Goal: Information Seeking & Learning: Find specific fact

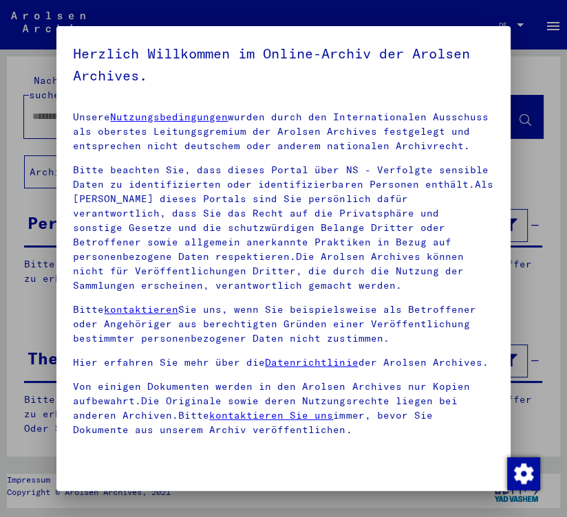
scroll to position [194, 0]
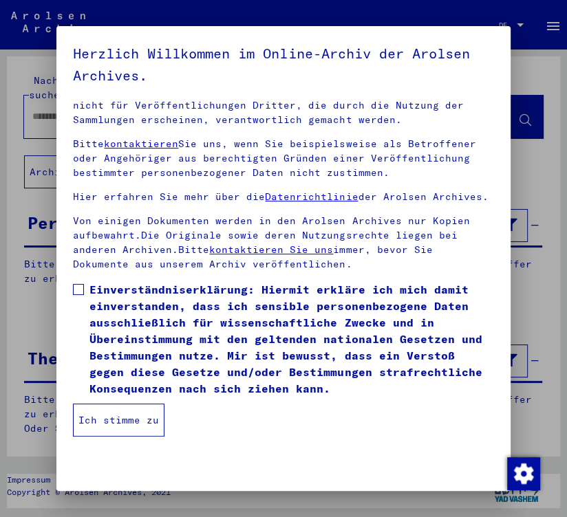
drag, startPoint x: 82, startPoint y: 292, endPoint x: 96, endPoint y: 411, distance: 119.8
drag, startPoint x: 96, startPoint y: 411, endPoint x: 79, endPoint y: 296, distance: 116.8
click at [79, 296] on label "Einverständniserklärung: Hiermit erkläre ich mich damit einverstanden, dass ich…" at bounding box center [283, 339] width 420 height 116
click at [98, 417] on button "Ich stimme zu" at bounding box center [118, 420] width 91 height 33
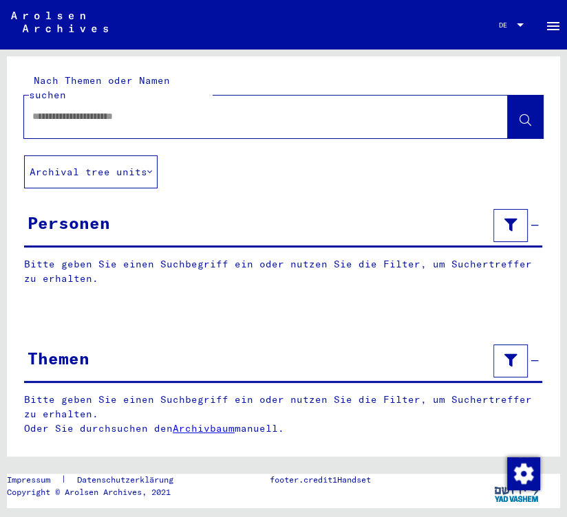
click at [56, 109] on input "text" at bounding box center [253, 116] width 442 height 14
type input "**********"
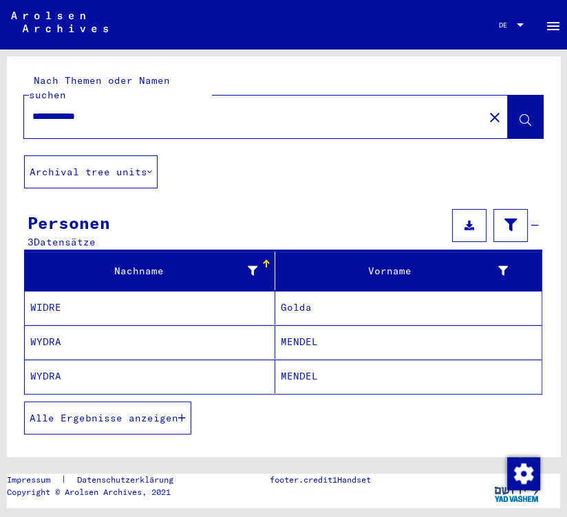
click at [45, 360] on mat-cell "WYDRA" at bounding box center [150, 377] width 250 height 34
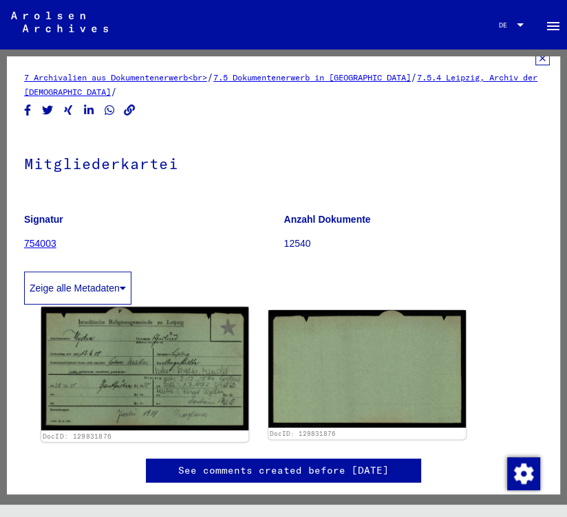
click at [103, 374] on img at bounding box center [144, 369] width 207 height 123
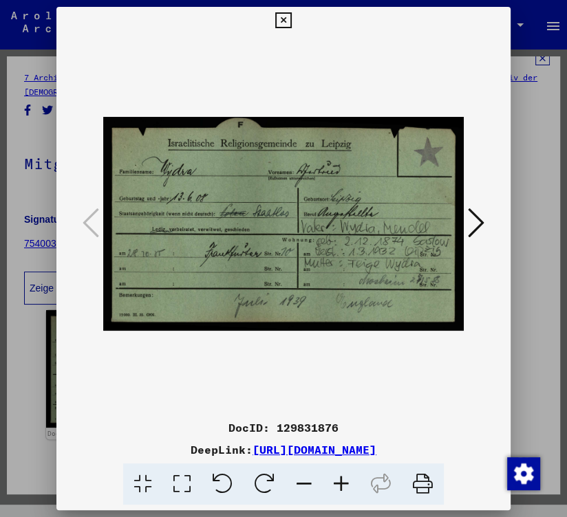
click at [532, 274] on div at bounding box center [283, 258] width 567 height 517
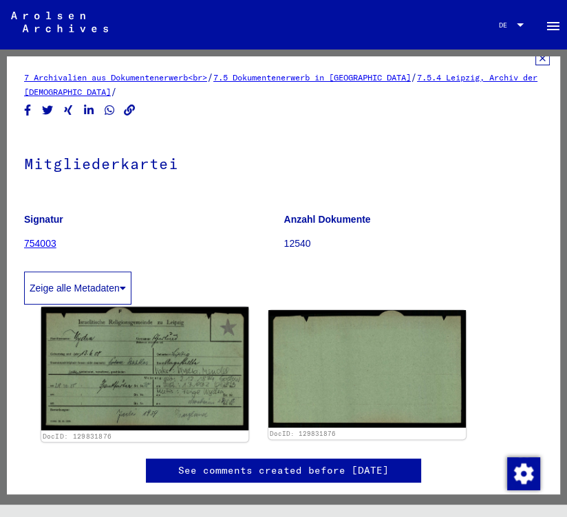
click at [171, 349] on img at bounding box center [144, 369] width 207 height 123
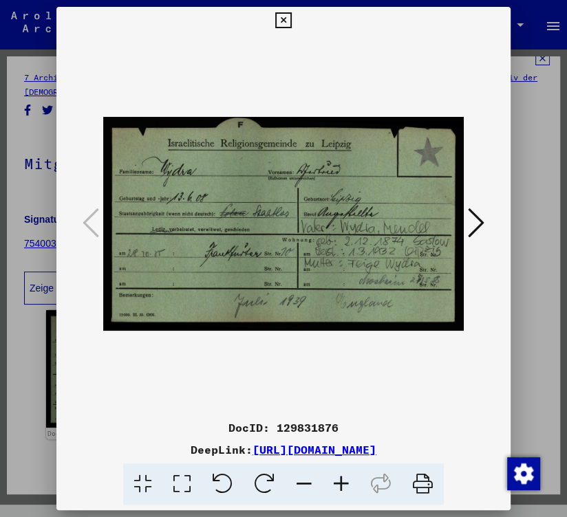
click at [512, 257] on div at bounding box center [283, 258] width 567 height 517
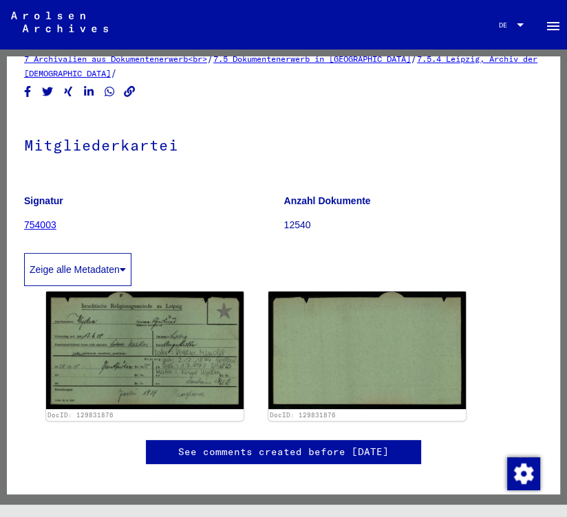
scroll to position [32, 0]
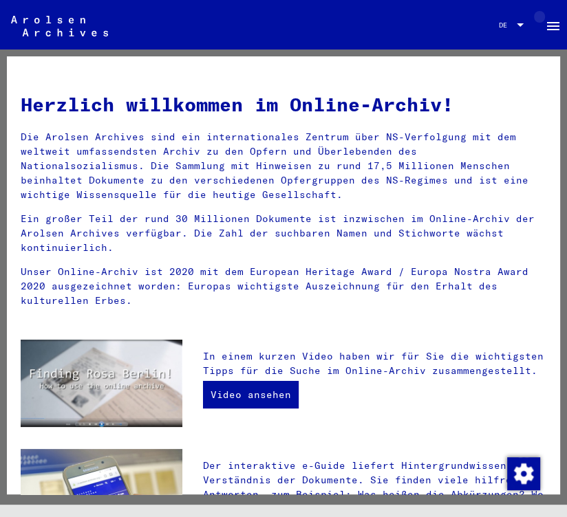
click at [550, 24] on mat-icon "menu" at bounding box center [553, 26] width 17 height 17
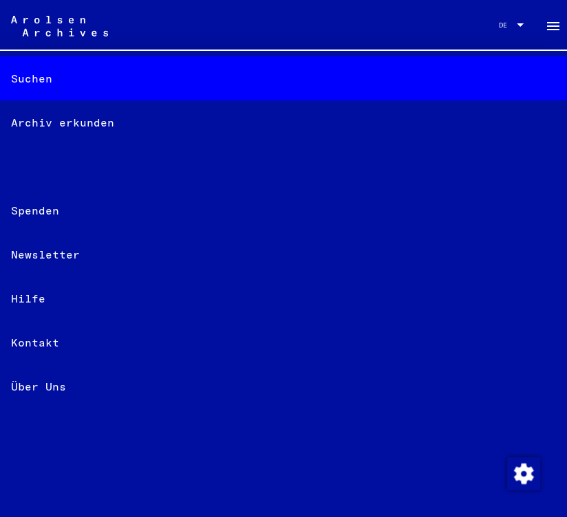
click at [40, 87] on div "Suchen" at bounding box center [283, 78] width 567 height 44
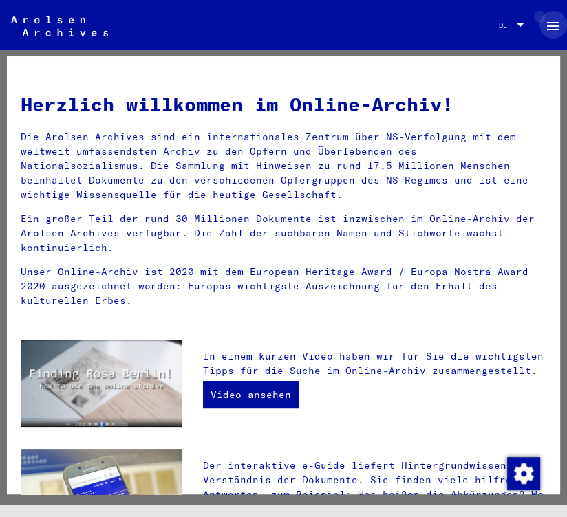
click at [545, 30] on mat-icon "menu" at bounding box center [553, 26] width 17 height 17
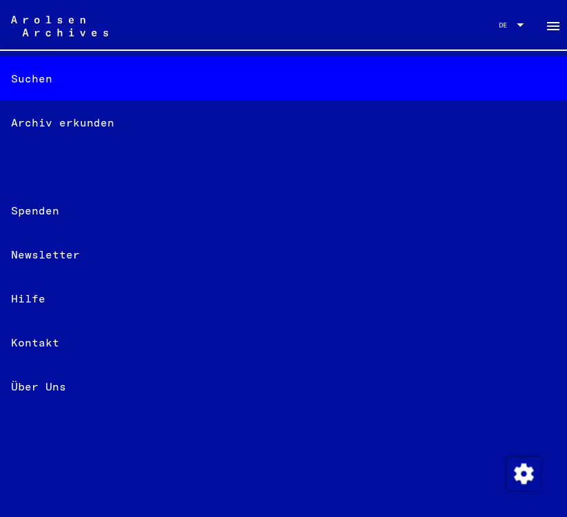
click at [166, 126] on div "Archiv erkunden" at bounding box center [283, 122] width 567 height 44
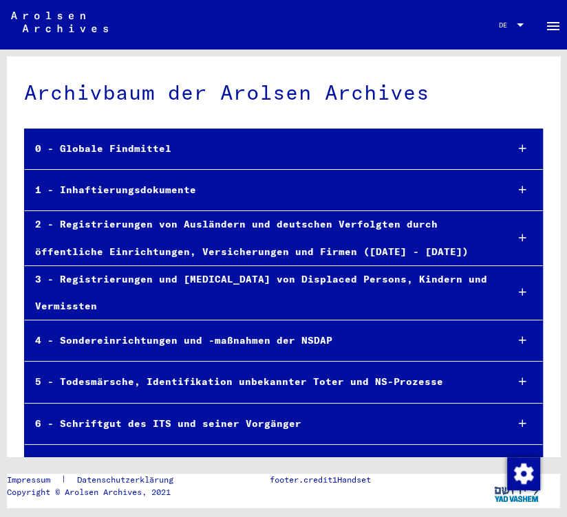
click at [180, 149] on div "0 - Globale Findmittel" at bounding box center [260, 149] width 471 height 27
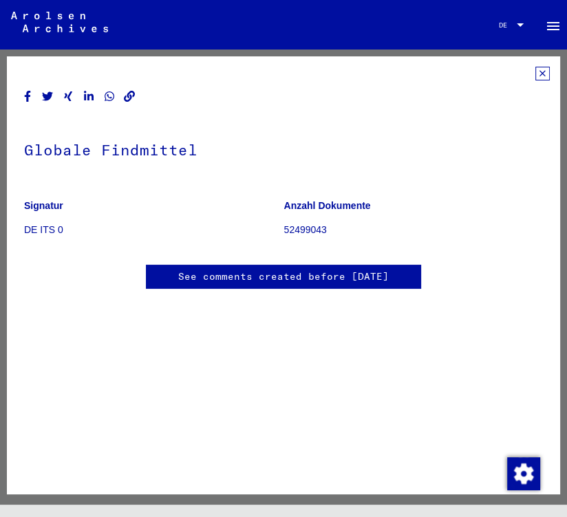
scroll to position [6, 0]
click at [552, 18] on mat-icon "menu" at bounding box center [553, 26] width 17 height 17
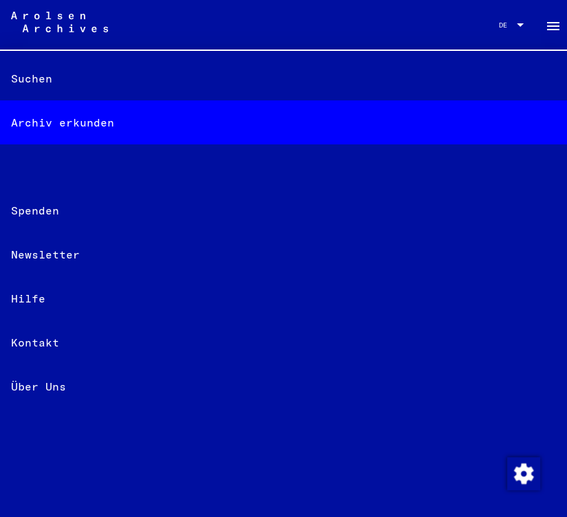
click at [73, 15] on img at bounding box center [59, 22] width 97 height 21
